Goal: Information Seeking & Learning: Learn about a topic

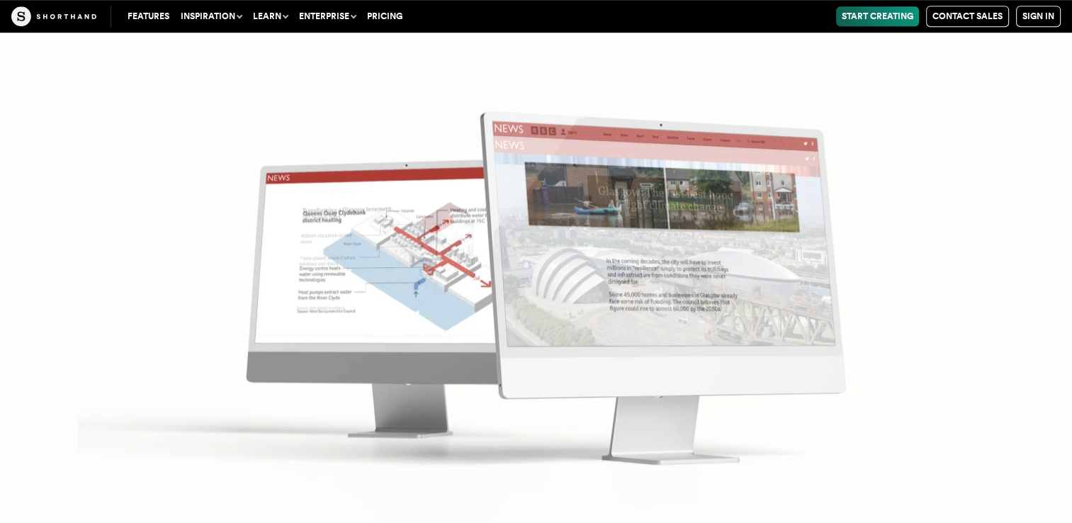
scroll to position [6204, 0]
click at [604, 249] on img at bounding box center [536, 261] width 1072 height 523
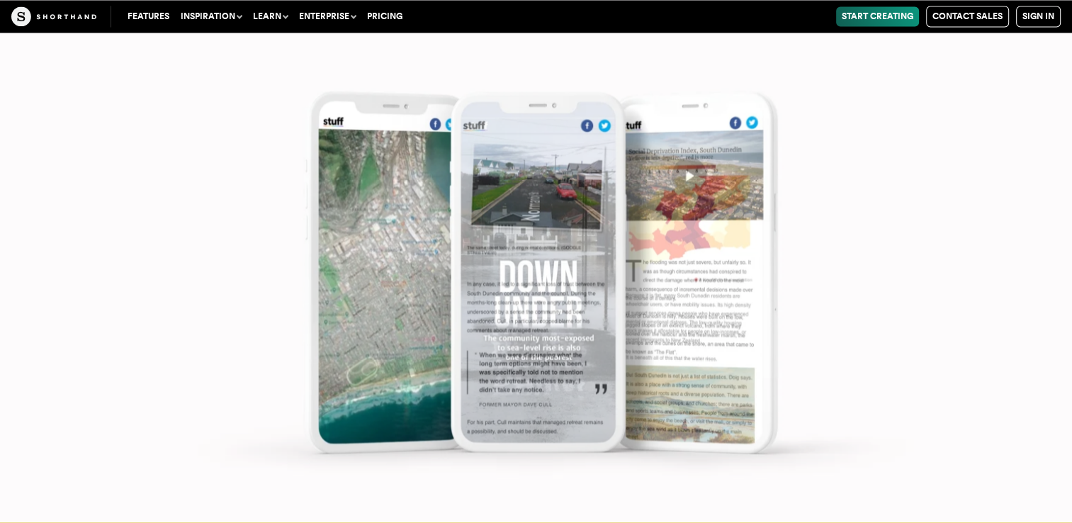
scroll to position [7838, 0]
click at [481, 129] on img at bounding box center [536, 261] width 1072 height 523
click at [522, 245] on img at bounding box center [536, 261] width 1072 height 523
drag, startPoint x: 522, startPoint y: 245, endPoint x: 477, endPoint y: 251, distance: 45.7
click at [477, 251] on img at bounding box center [536, 261] width 1072 height 523
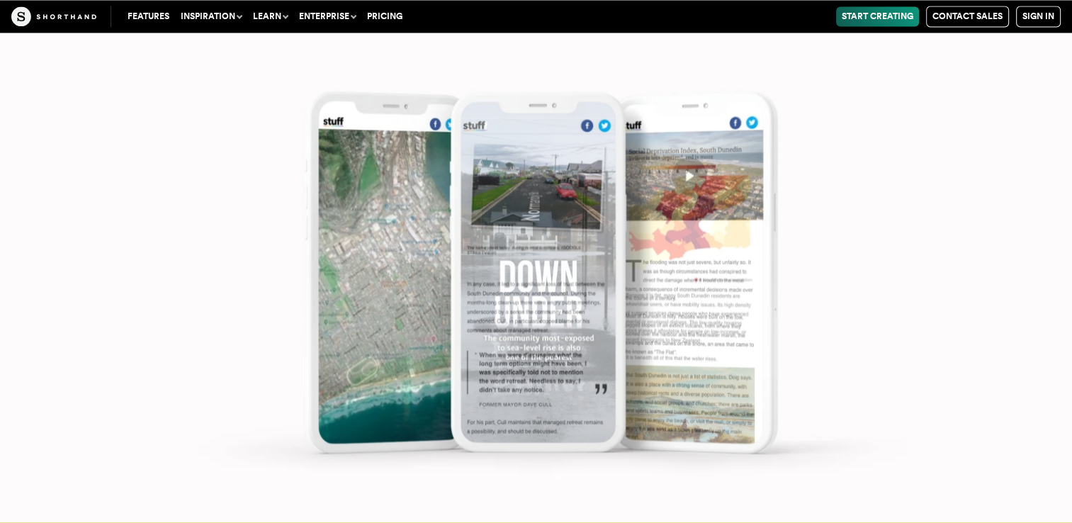
click at [687, 177] on img at bounding box center [536, 261] width 1072 height 523
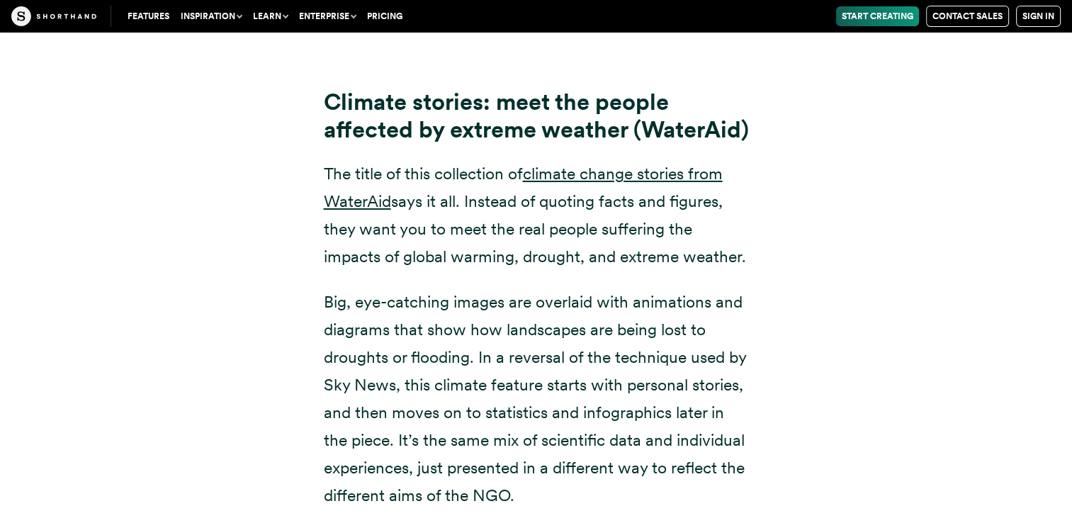
scroll to position [10152, 0]
click at [245, 159] on div "Climate stories: meet the people affected by extreme weather (WaterAid) The tit…" at bounding box center [537, 284] width 964 height 483
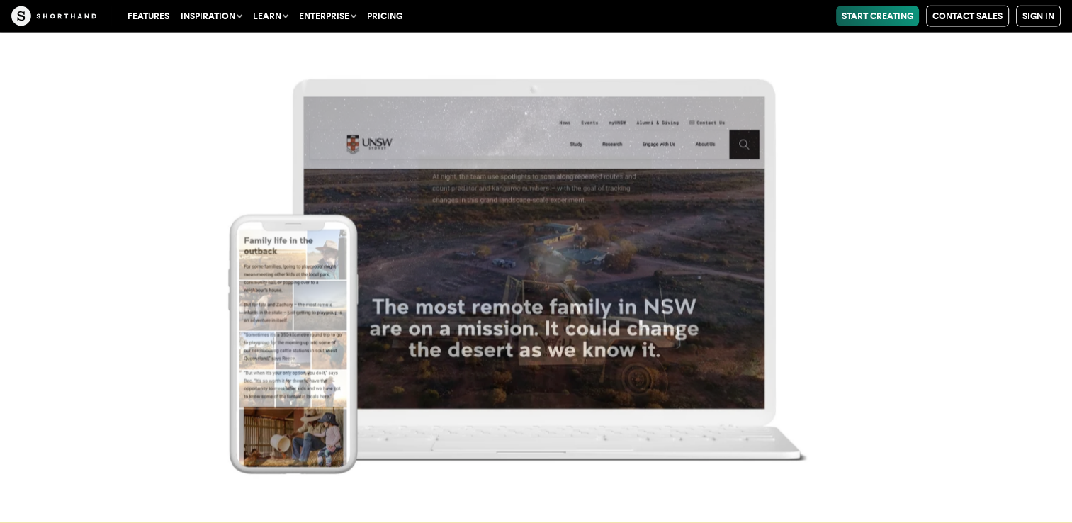
scroll to position [14027, 0]
click at [860, 320] on img at bounding box center [536, 261] width 1072 height 523
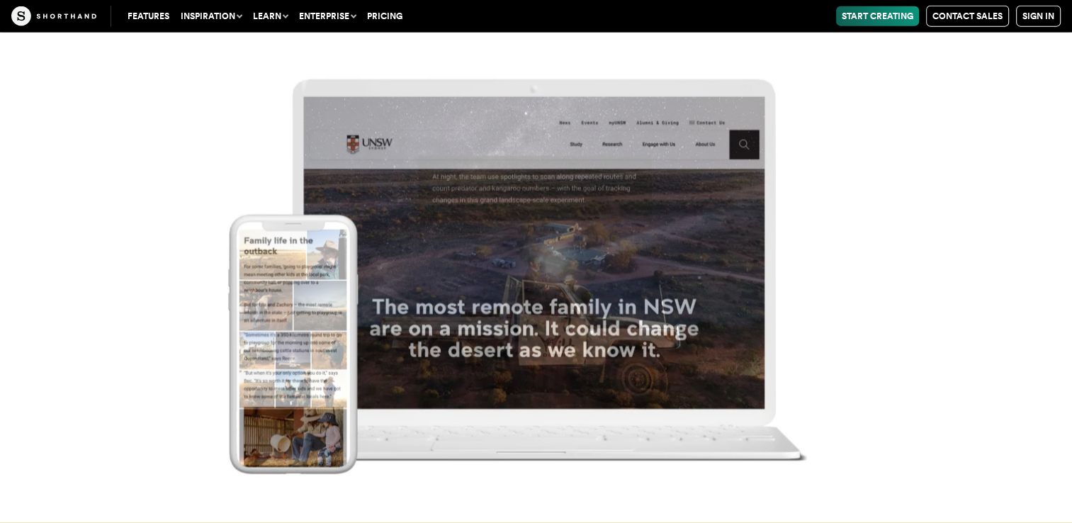
scroll to position [14077, 0]
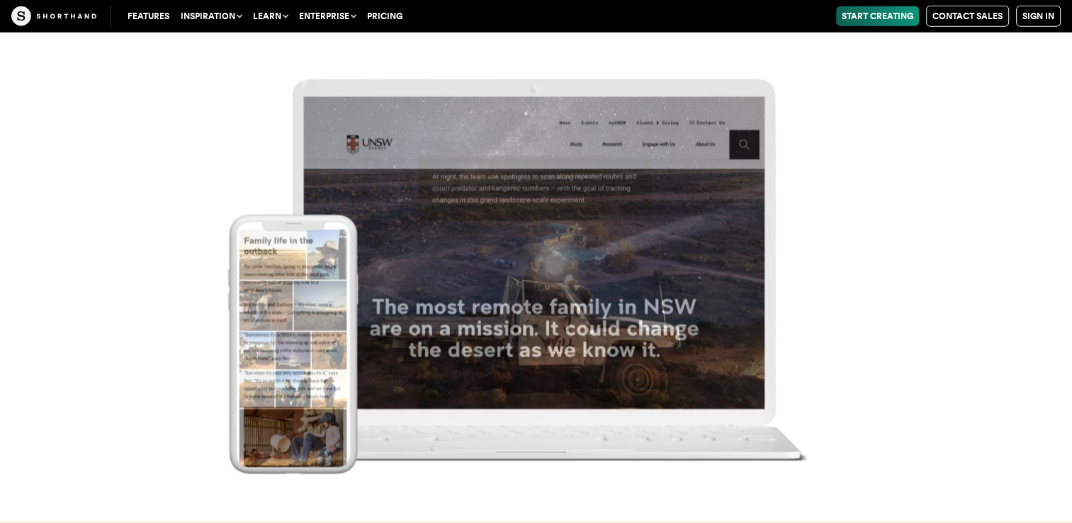
click at [860, 320] on img at bounding box center [536, 261] width 1072 height 523
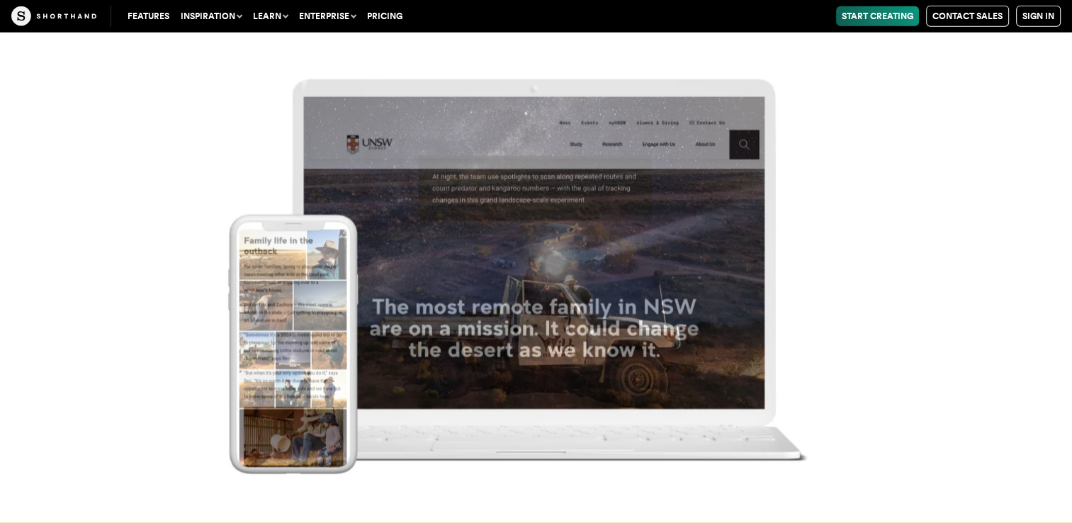
drag, startPoint x: 860, startPoint y: 320, endPoint x: 930, endPoint y: 228, distance: 114.8
click at [930, 228] on img at bounding box center [536, 261] width 1072 height 523
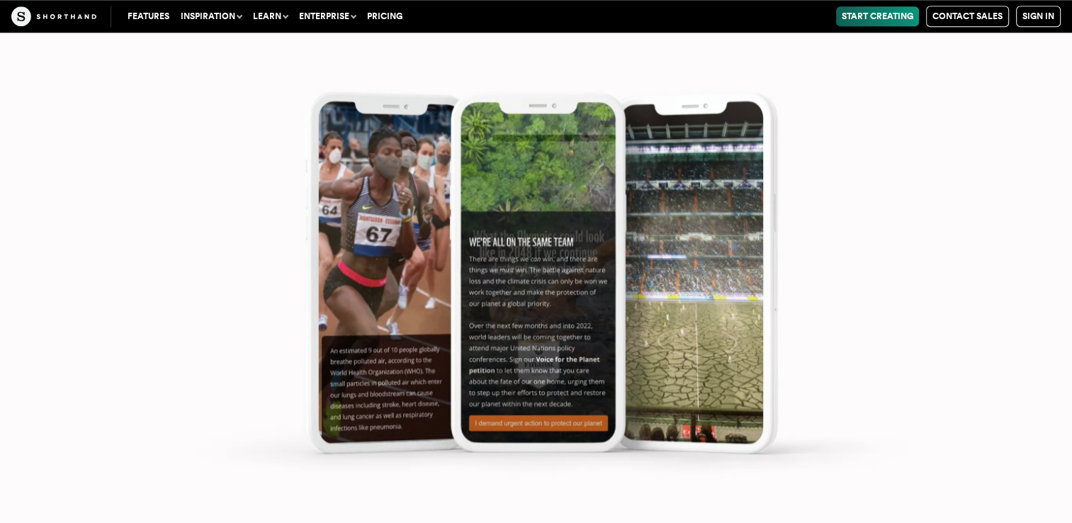
scroll to position [17956, 0]
